Goal: Task Accomplishment & Management: Manage account settings

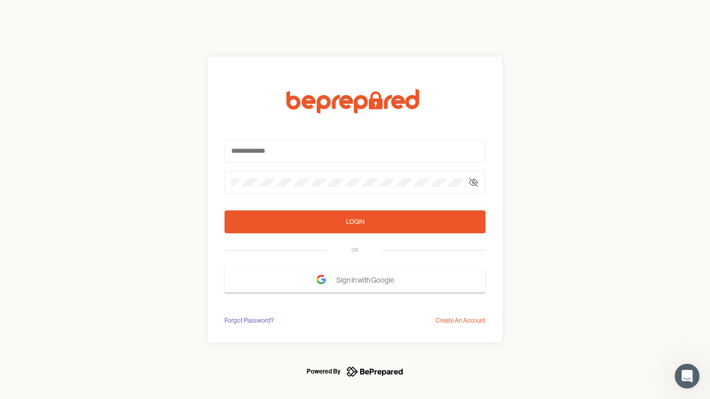
click at [355, 200] on form "Login OR Sign In with Google" at bounding box center [355, 191] width 261 height 204
click at [474, 183] on icon at bounding box center [474, 182] width 8 height 8
click at [355, 222] on div "Login" at bounding box center [355, 222] width 18 height 10
click at [355, 280] on span "Sign In with Google" at bounding box center [367, 280] width 63 height 19
click at [249, 321] on div "Forgot Password?" at bounding box center [249, 321] width 49 height 10
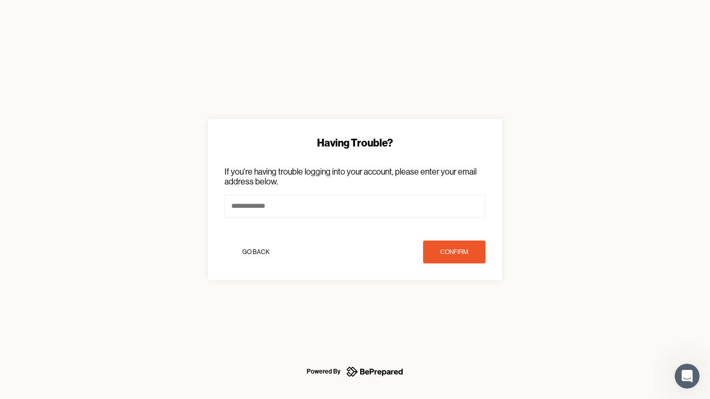
click at [461, 321] on div "Having Trouble? If you're having trouble logging into your account, please ente…" at bounding box center [355, 199] width 710 height 399
click at [687, 376] on icon "Open Intercom Messenger" at bounding box center [687, 376] width 17 height 17
